Goal: Navigation & Orientation: Find specific page/section

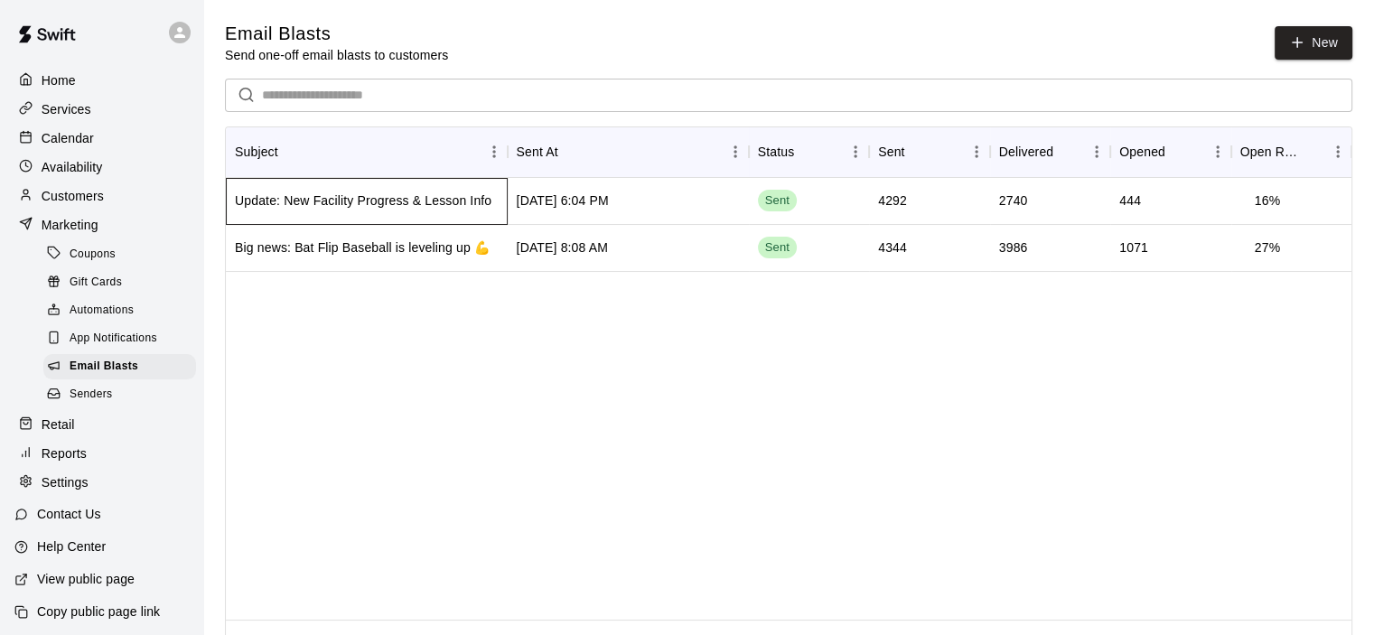
click at [455, 205] on div "Update: New Facility Progress & Lesson Info" at bounding box center [363, 200] width 257 height 18
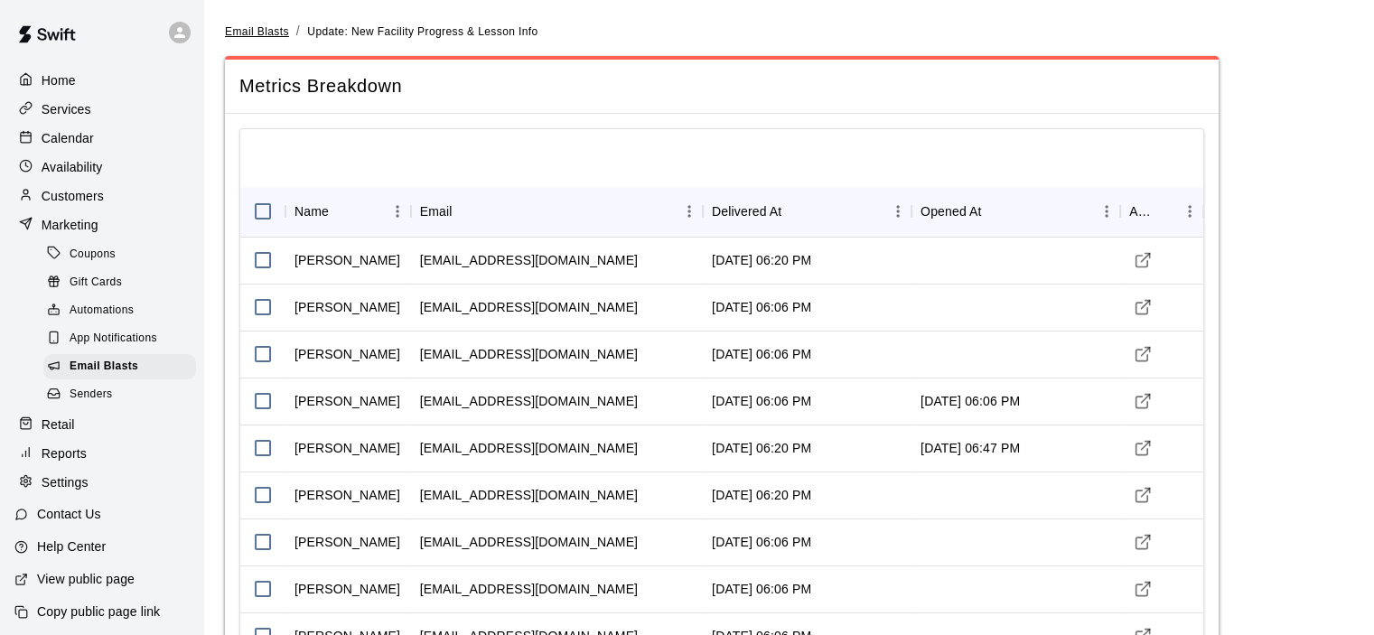
click at [233, 25] on span "Email Blasts" at bounding box center [257, 31] width 64 height 13
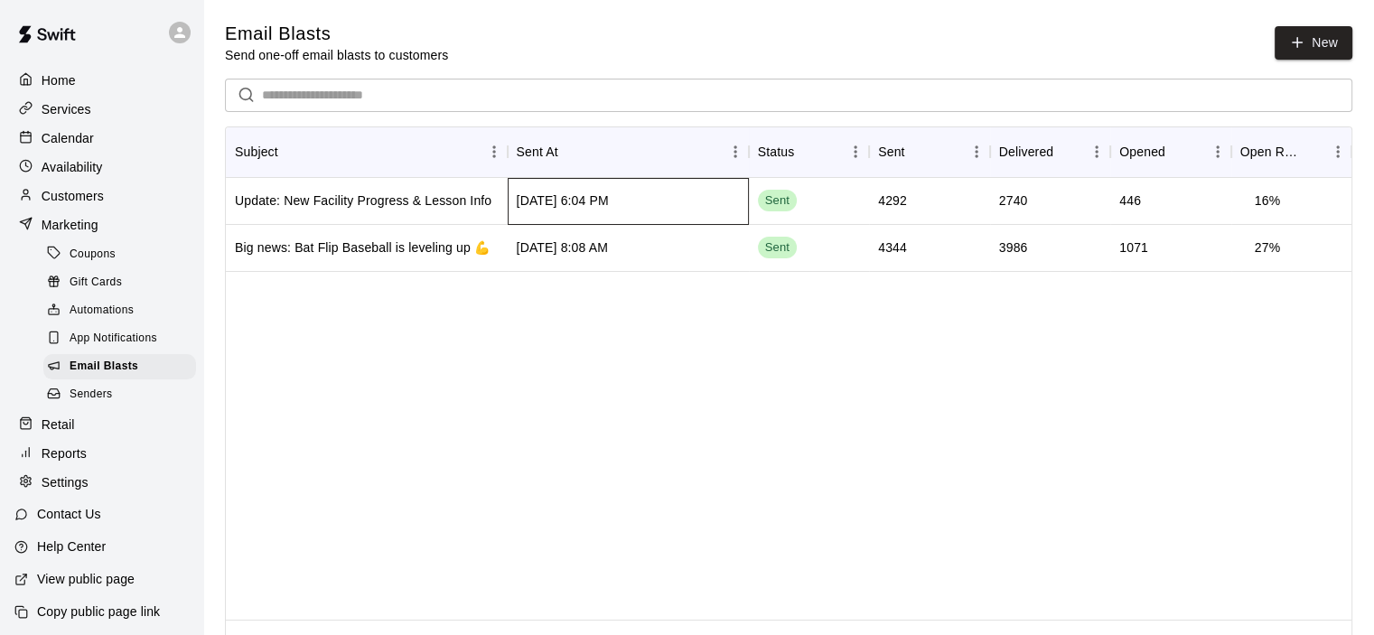
click at [687, 203] on div "[DATE] 6:04 PM" at bounding box center [628, 201] width 241 height 47
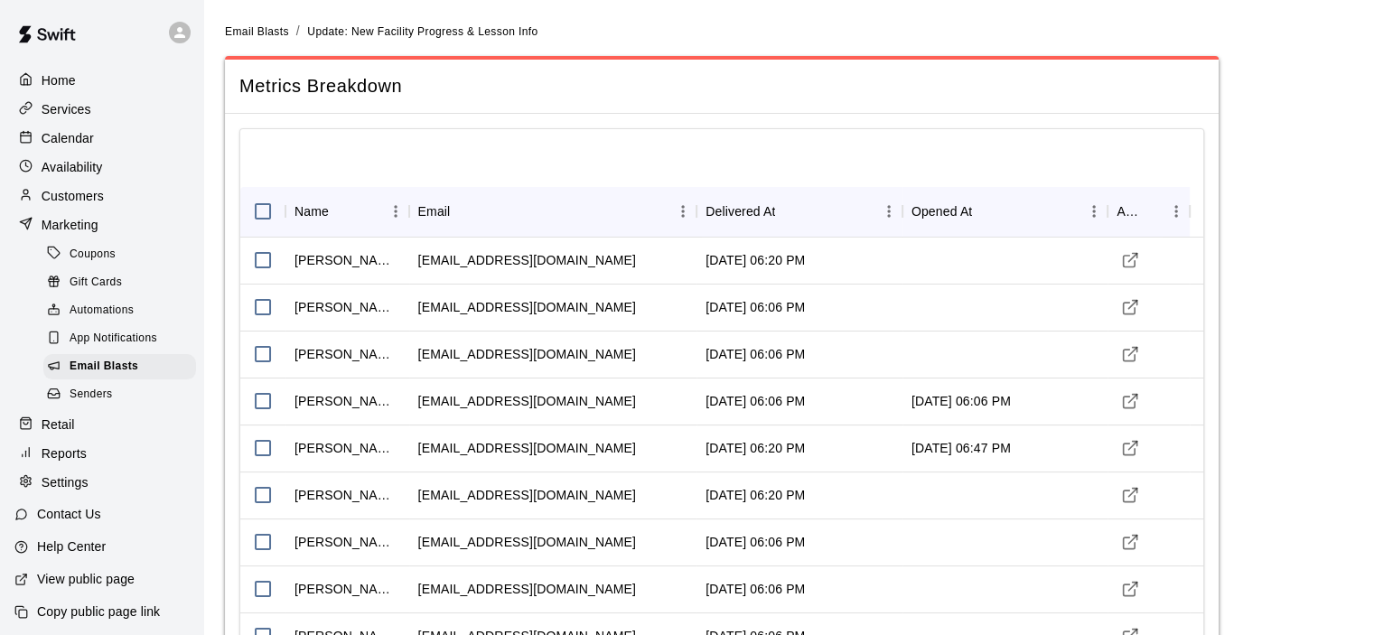
scroll to position [2078, 0]
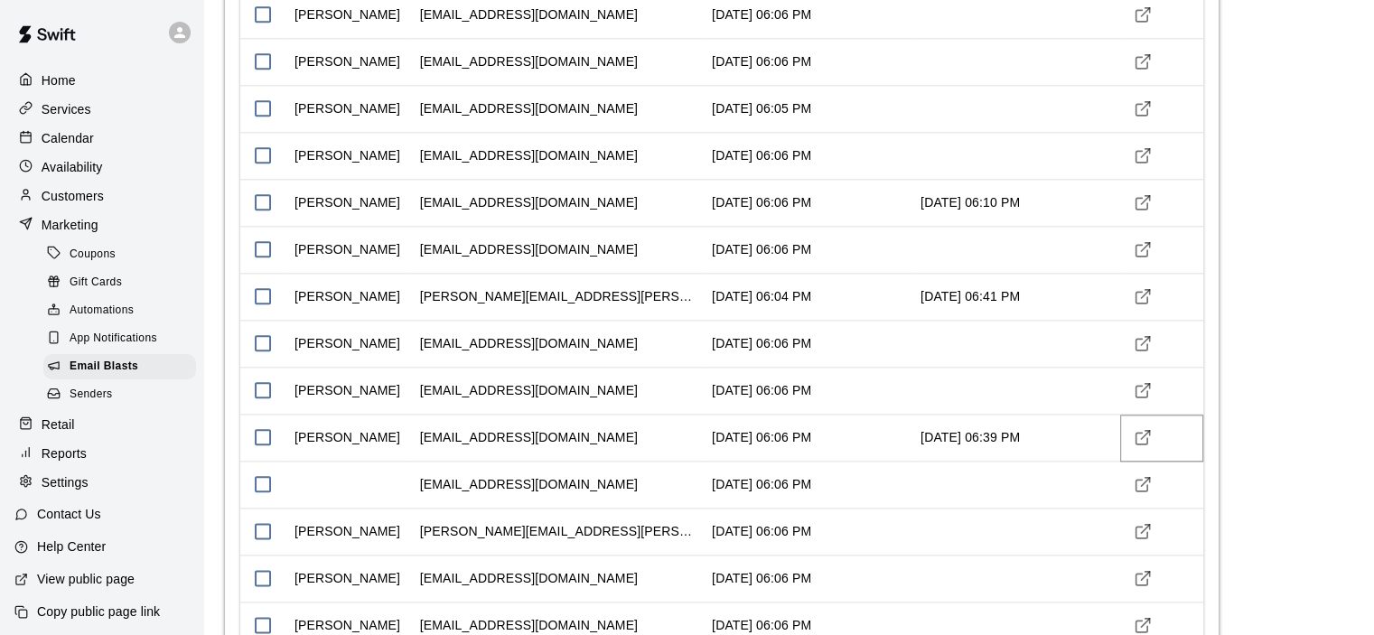
click at [1139, 436] on icon "Visit customer profile" at bounding box center [1143, 437] width 18 height 18
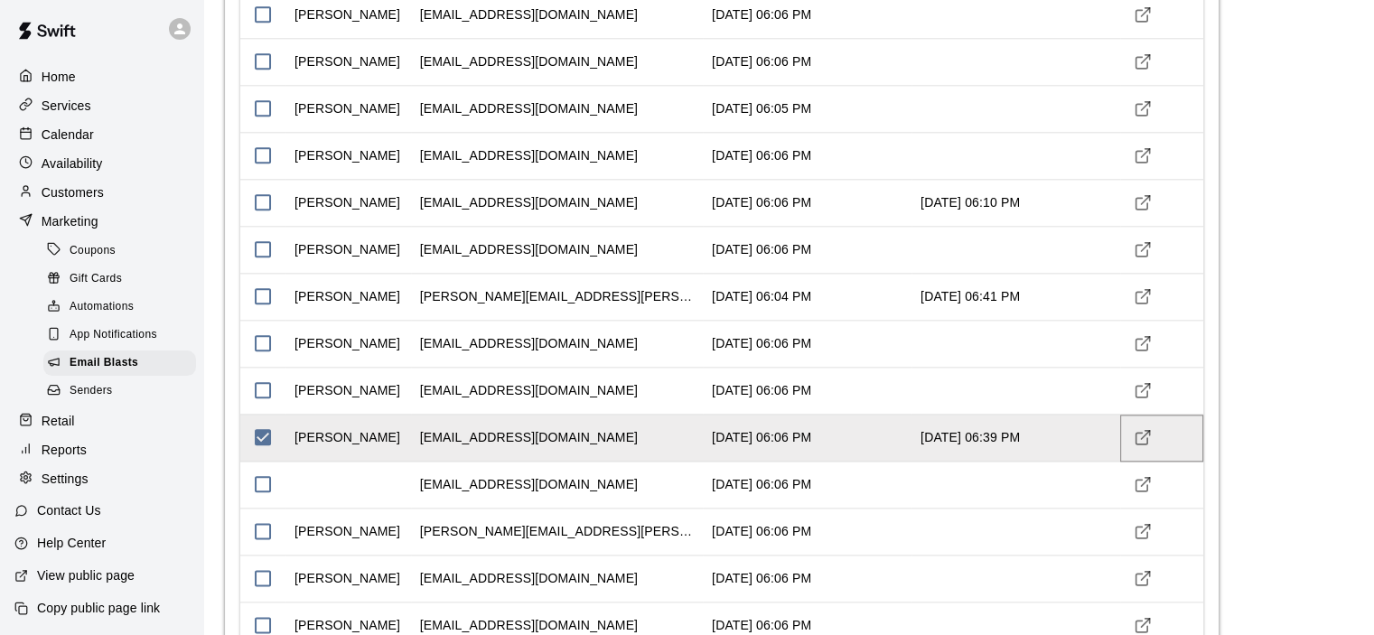
scroll to position [25, 0]
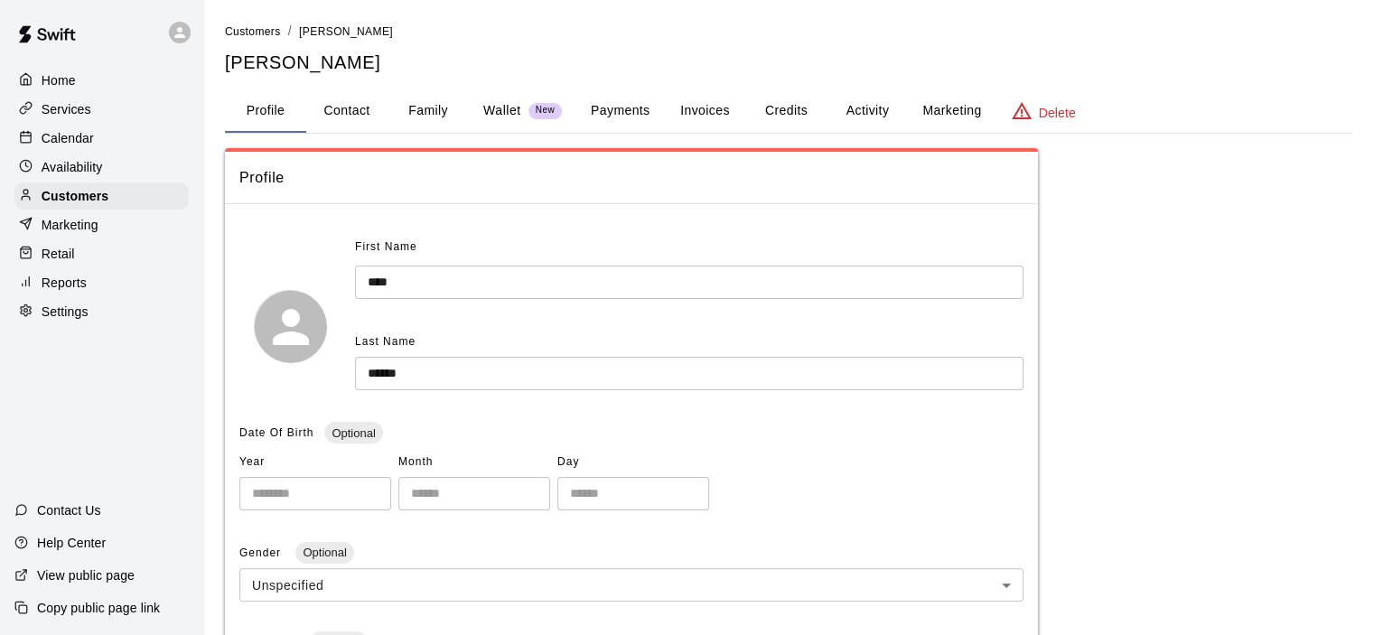
click at [56, 234] on p "Marketing" at bounding box center [70, 225] width 57 height 18
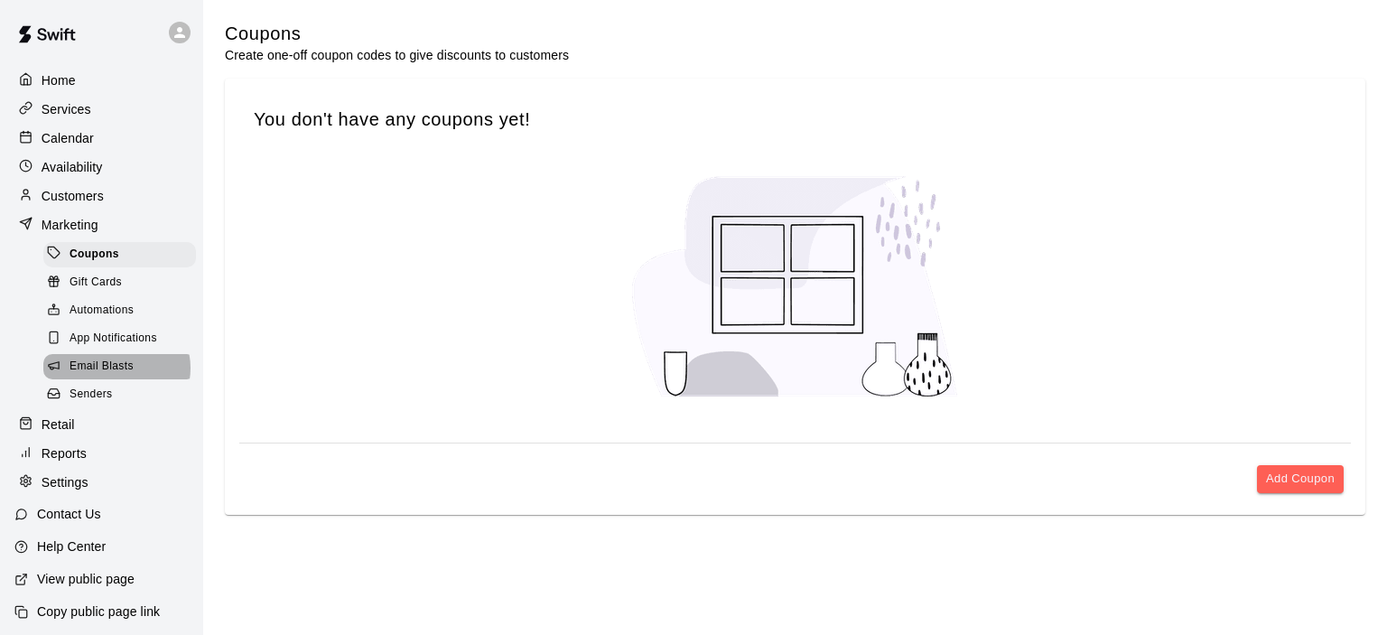
click at [116, 376] on span "Email Blasts" at bounding box center [102, 367] width 64 height 18
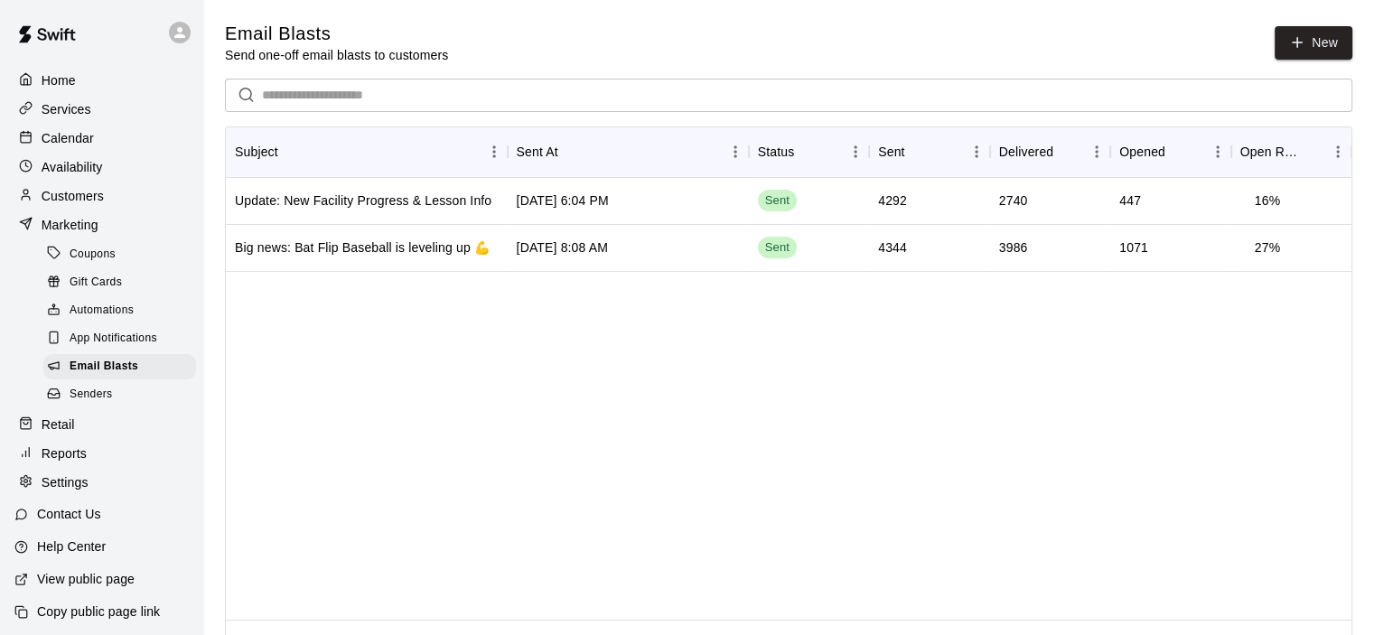
click at [75, 462] on p "Reports" at bounding box center [64, 453] width 45 height 18
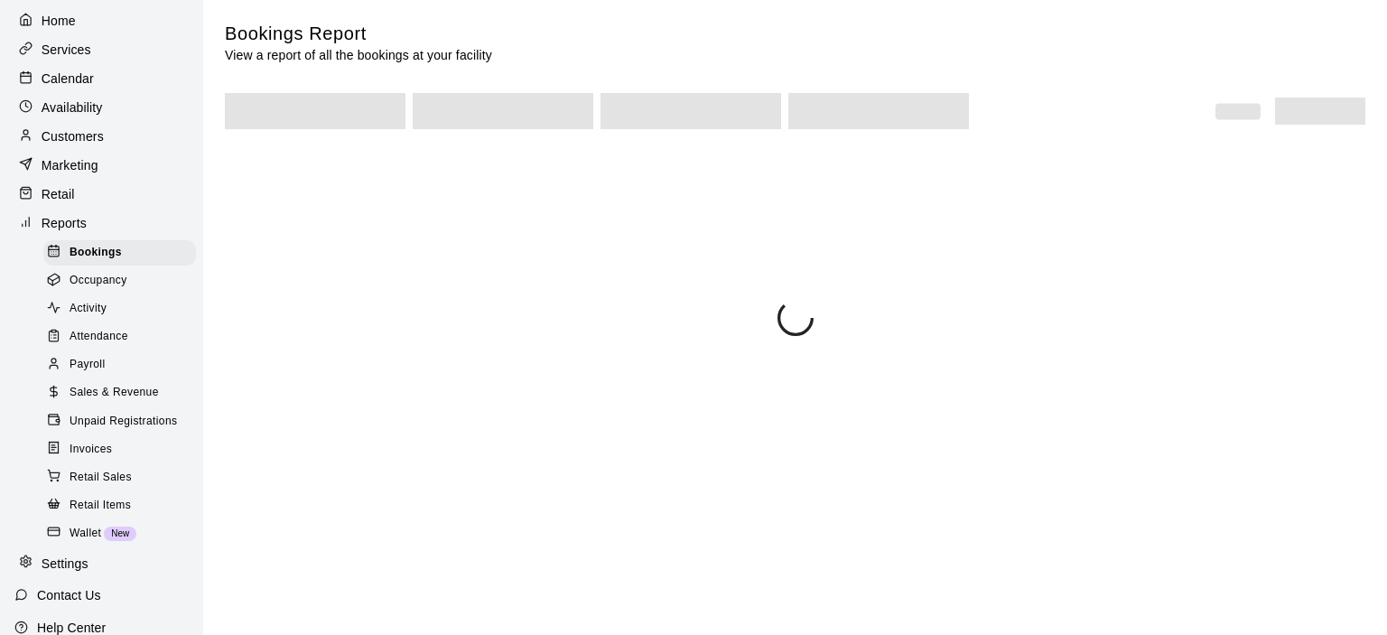
scroll to position [90, 0]
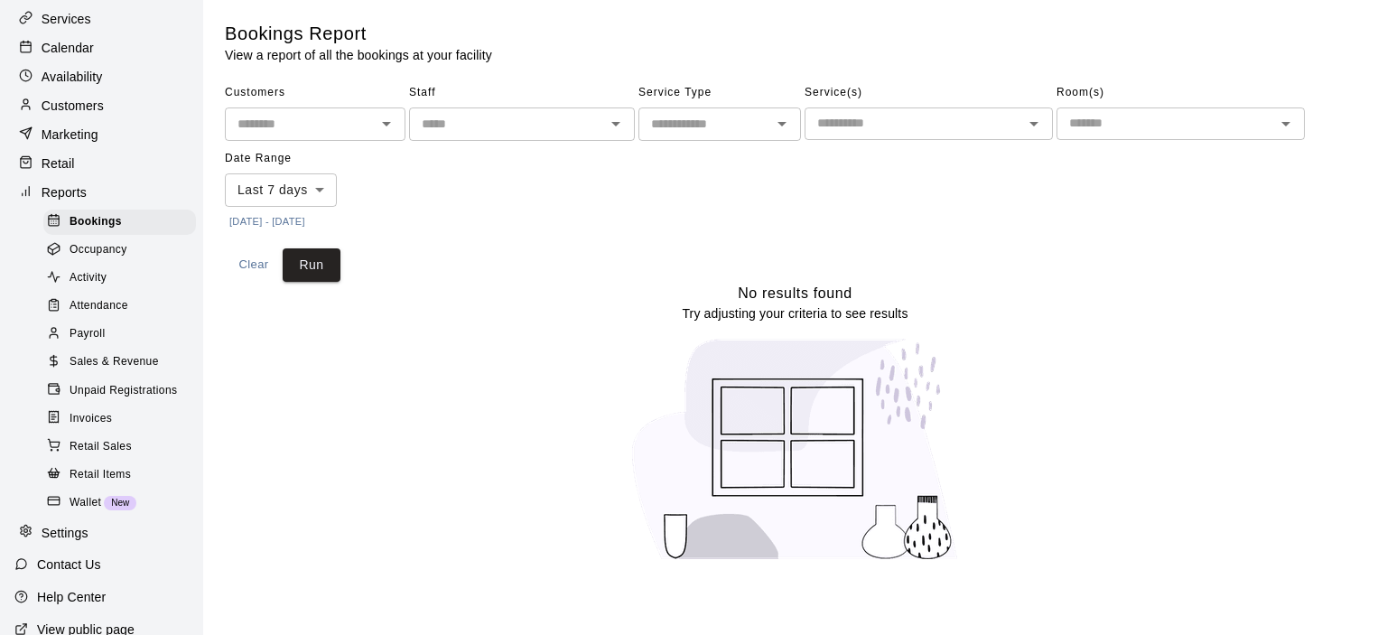
click at [107, 291] on div "Activity" at bounding box center [119, 278] width 153 height 25
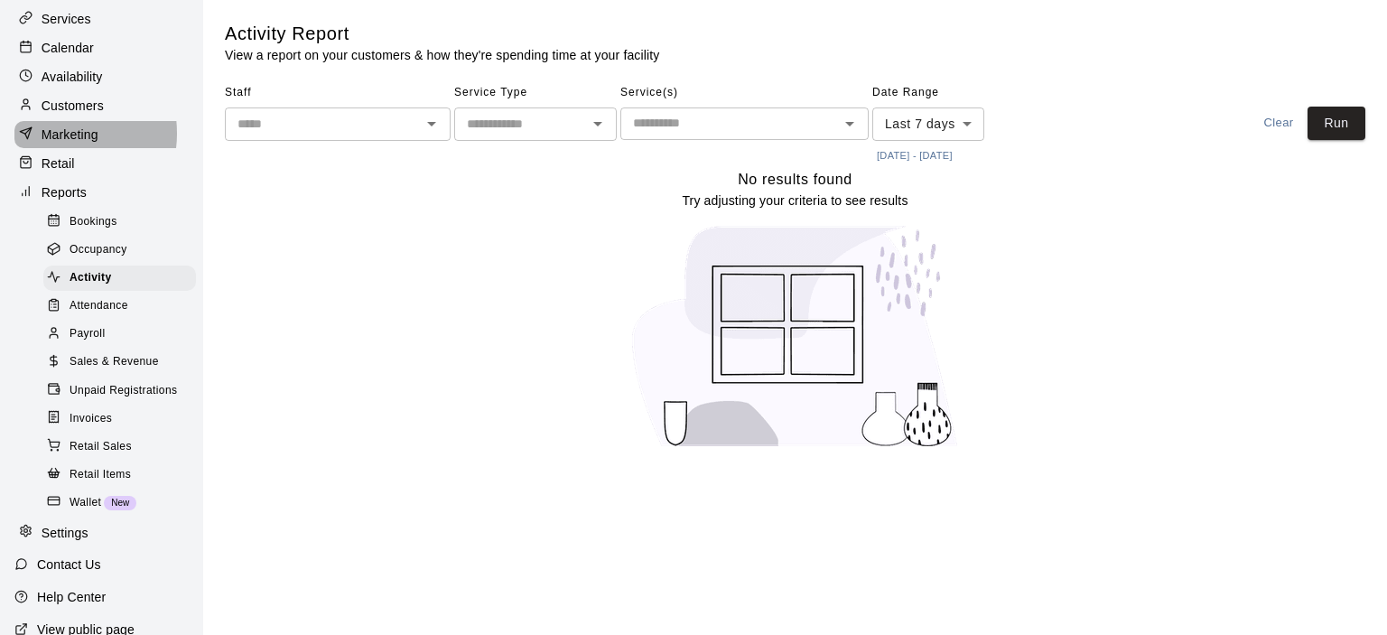
click at [60, 140] on p "Marketing" at bounding box center [70, 135] width 57 height 18
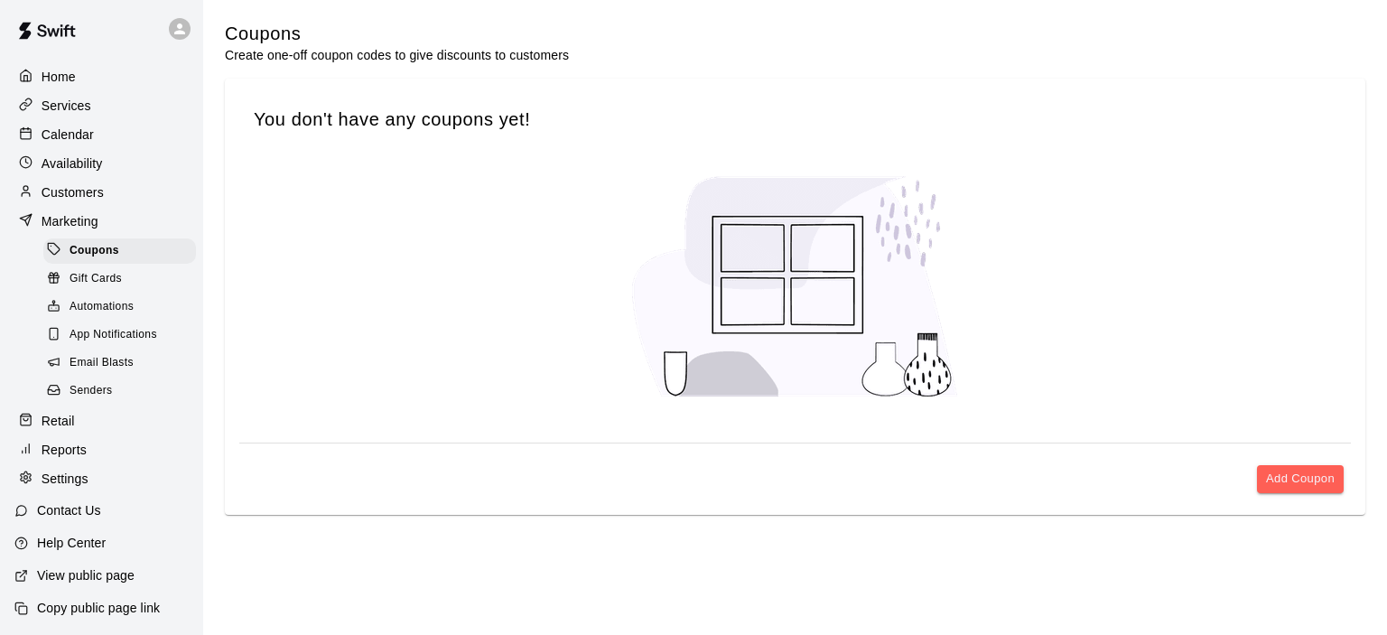
click at [88, 383] on span "Senders" at bounding box center [91, 391] width 43 height 18
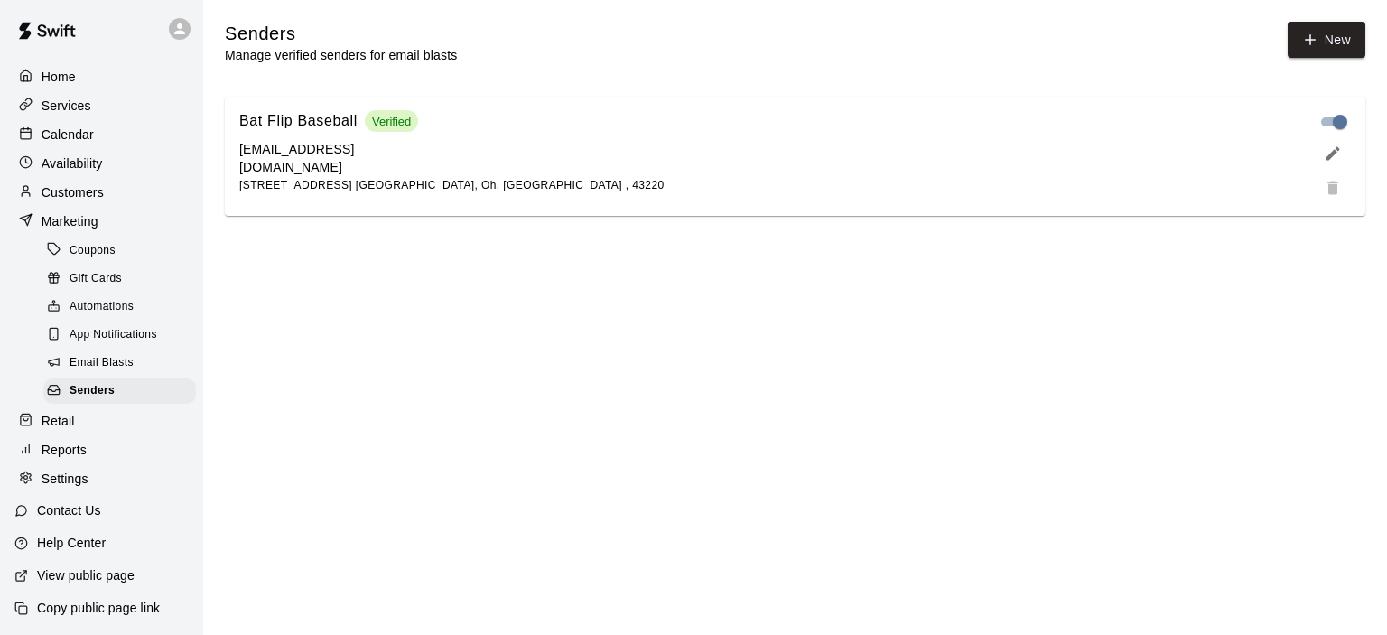
click at [98, 354] on span "Email Blasts" at bounding box center [102, 363] width 64 height 18
